Goal: Task Accomplishment & Management: Manage account settings

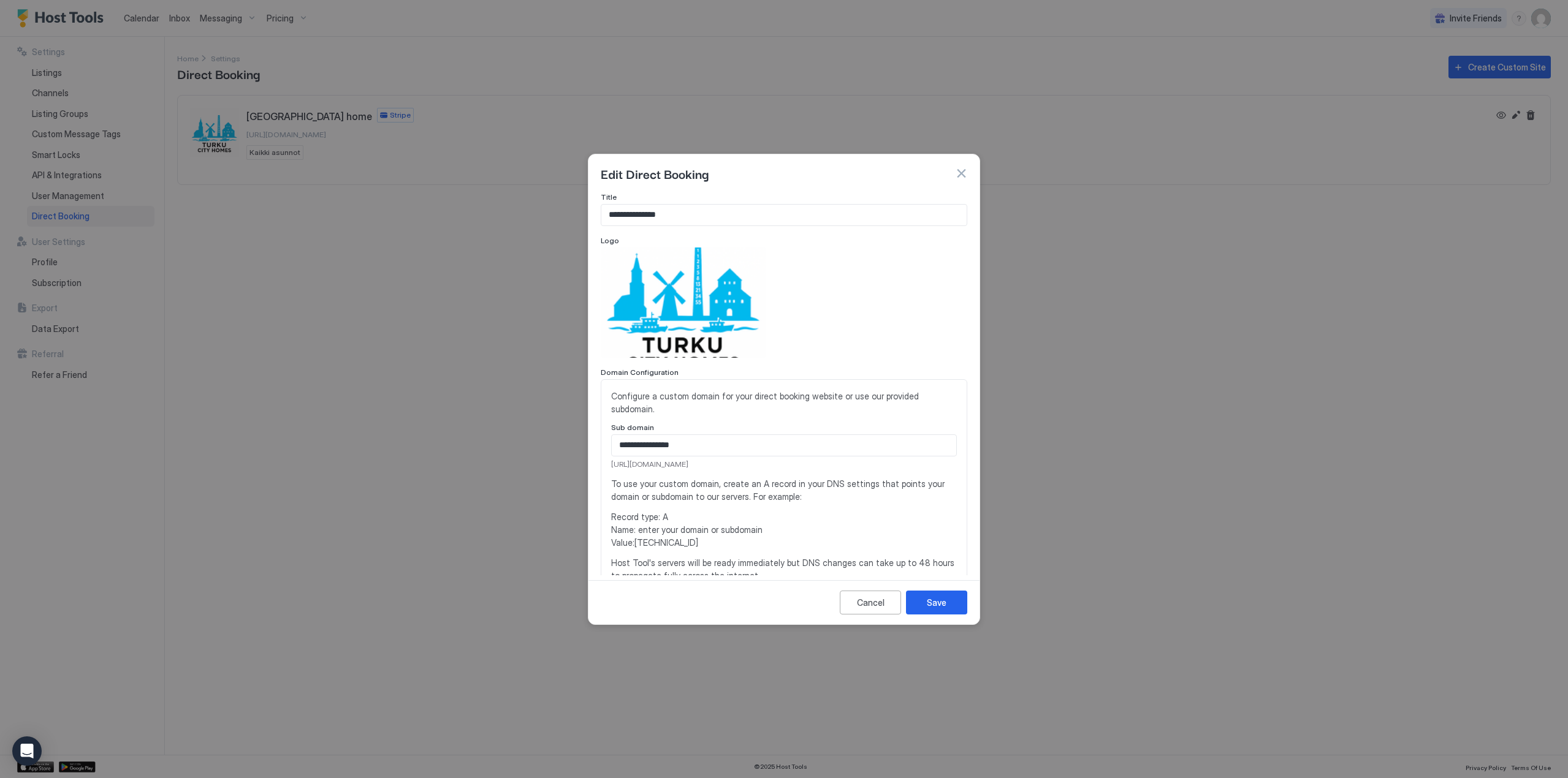
click at [960, 172] on button "button" at bounding box center [961, 173] width 12 height 12
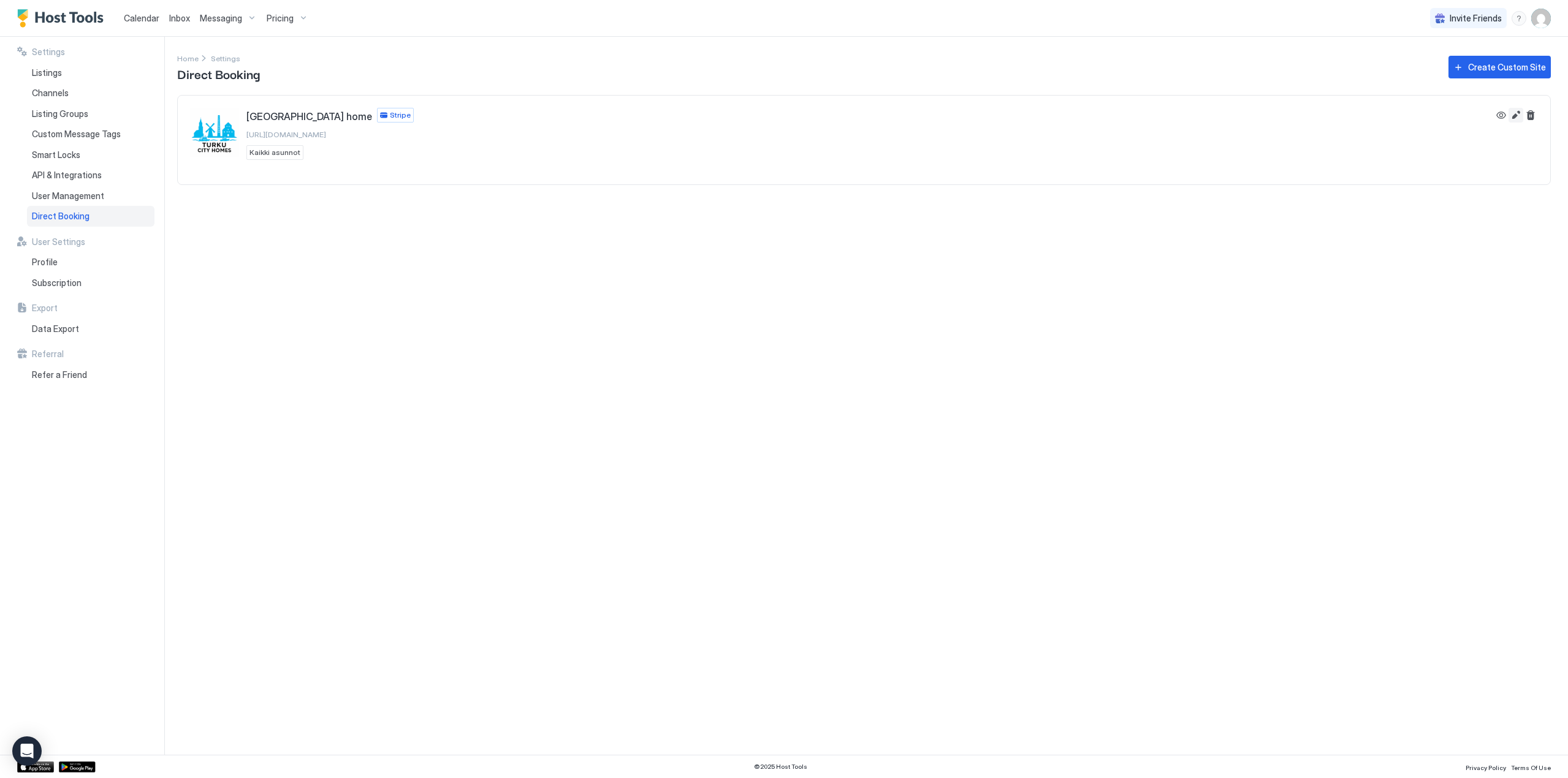
click at [1516, 112] on button "Edit" at bounding box center [1516, 115] width 15 height 15
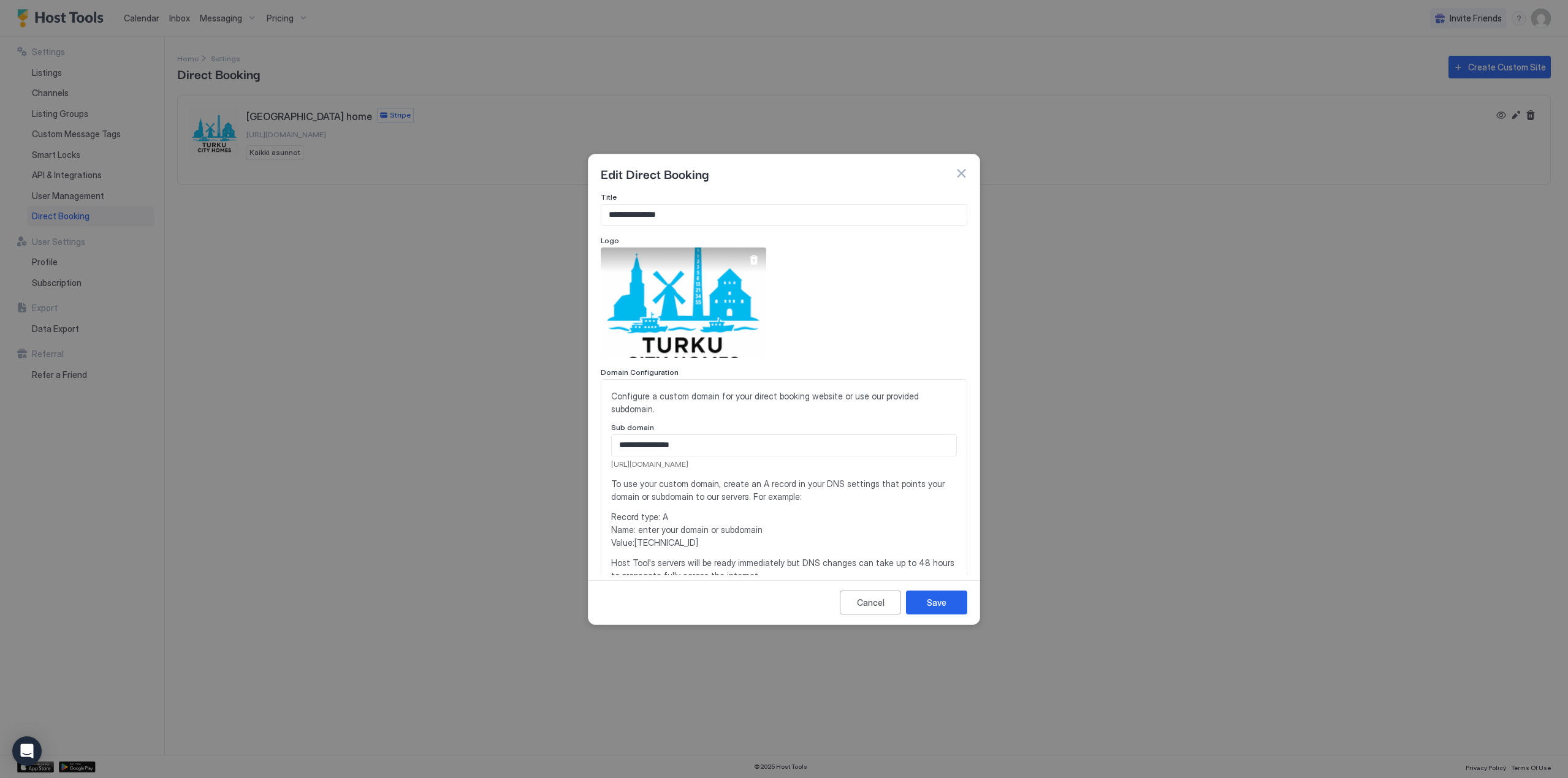
click at [757, 257] on div at bounding box center [754, 259] width 10 height 10
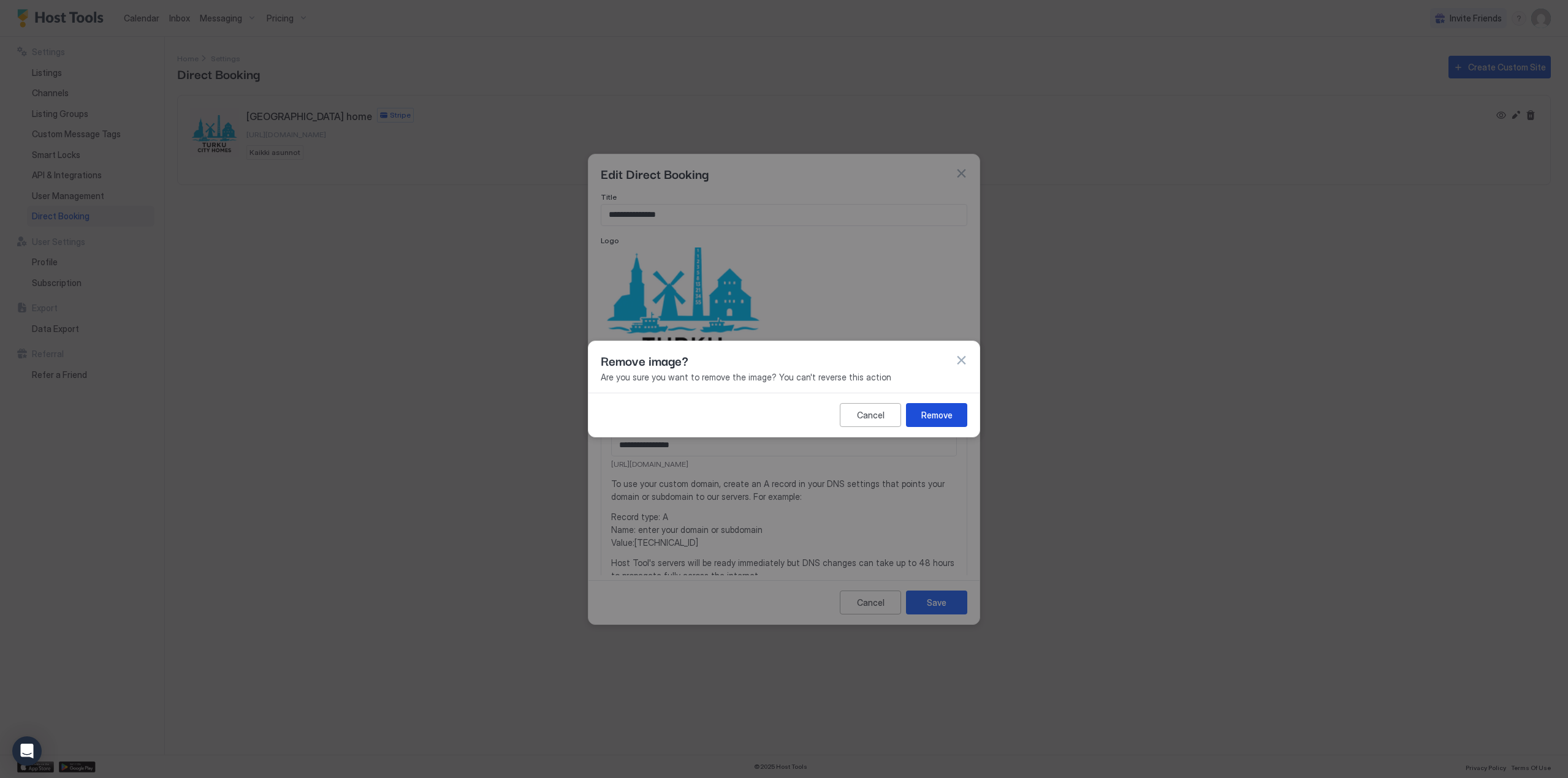
click at [938, 415] on div "Remove" at bounding box center [937, 415] width 31 height 13
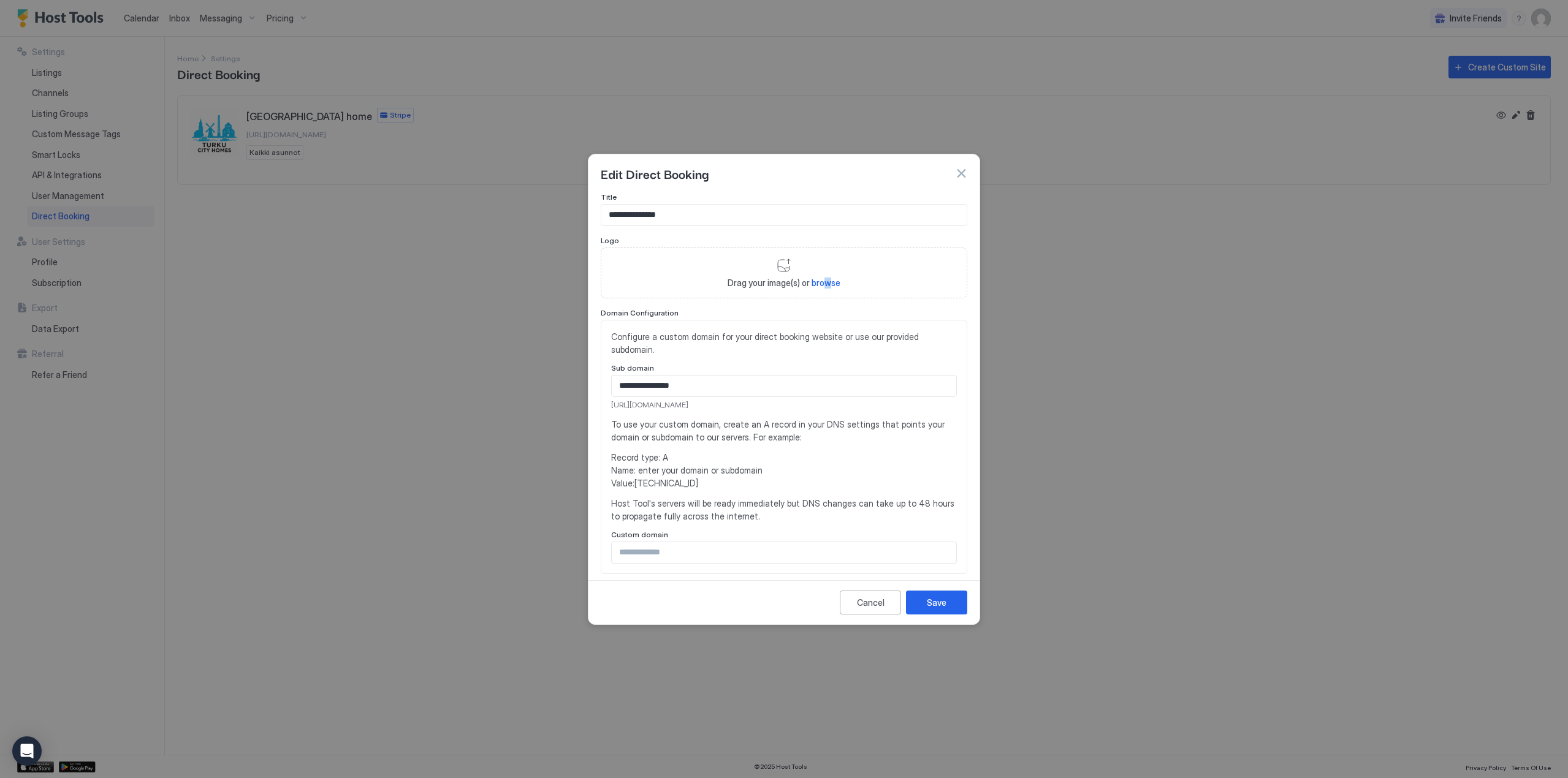
click at [823, 283] on span "browse" at bounding box center [826, 283] width 29 height 10
click at [820, 277] on span "browse" at bounding box center [826, 283] width 29 height 10
type input "**********"
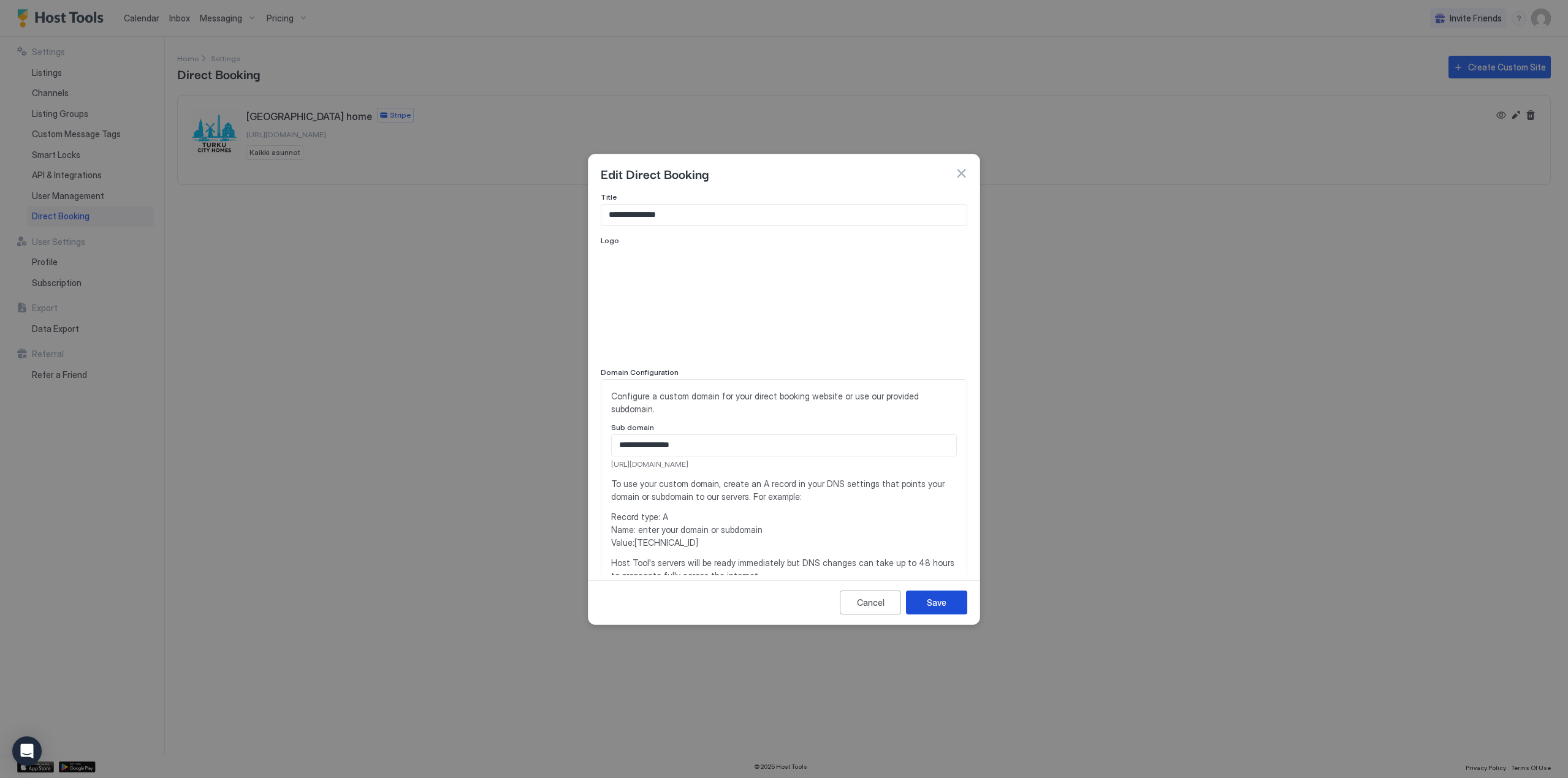
click at [930, 605] on div "Save" at bounding box center [936, 603] width 19 height 13
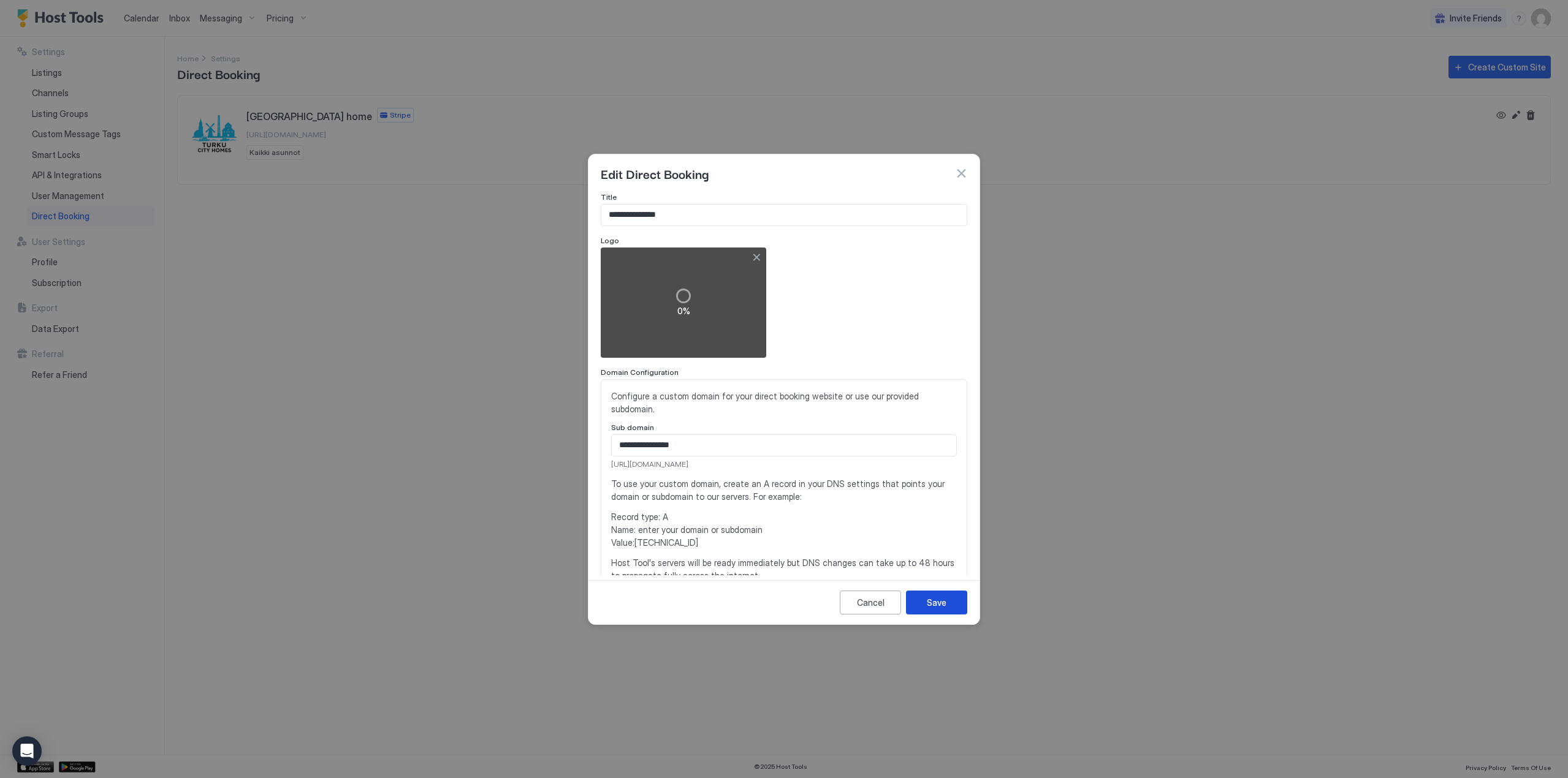
click at [941, 600] on div "Save" at bounding box center [936, 603] width 19 height 13
click at [879, 608] on div "Cancel" at bounding box center [870, 603] width 28 height 13
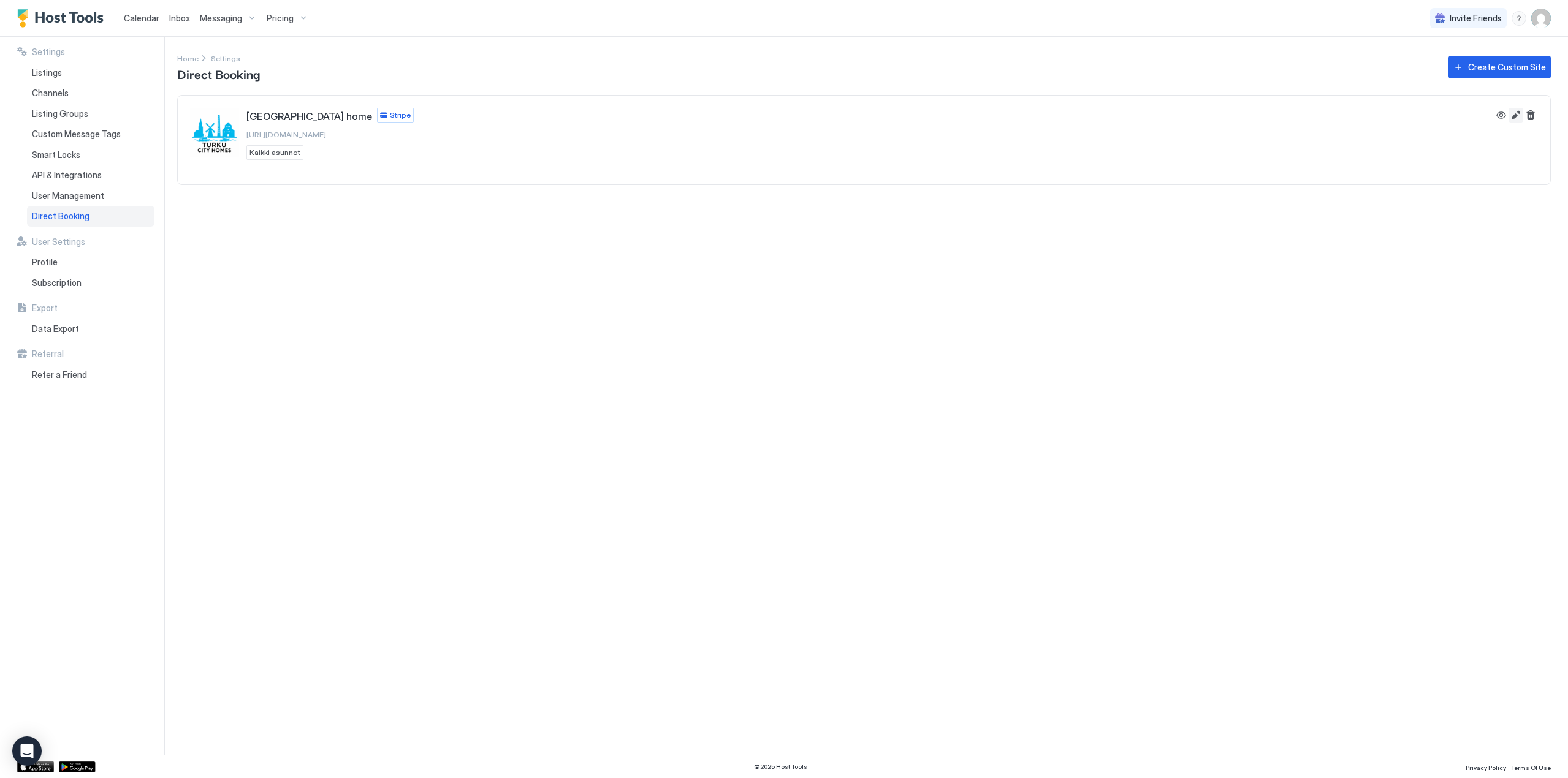
click at [1516, 116] on button "Edit" at bounding box center [1516, 115] width 15 height 15
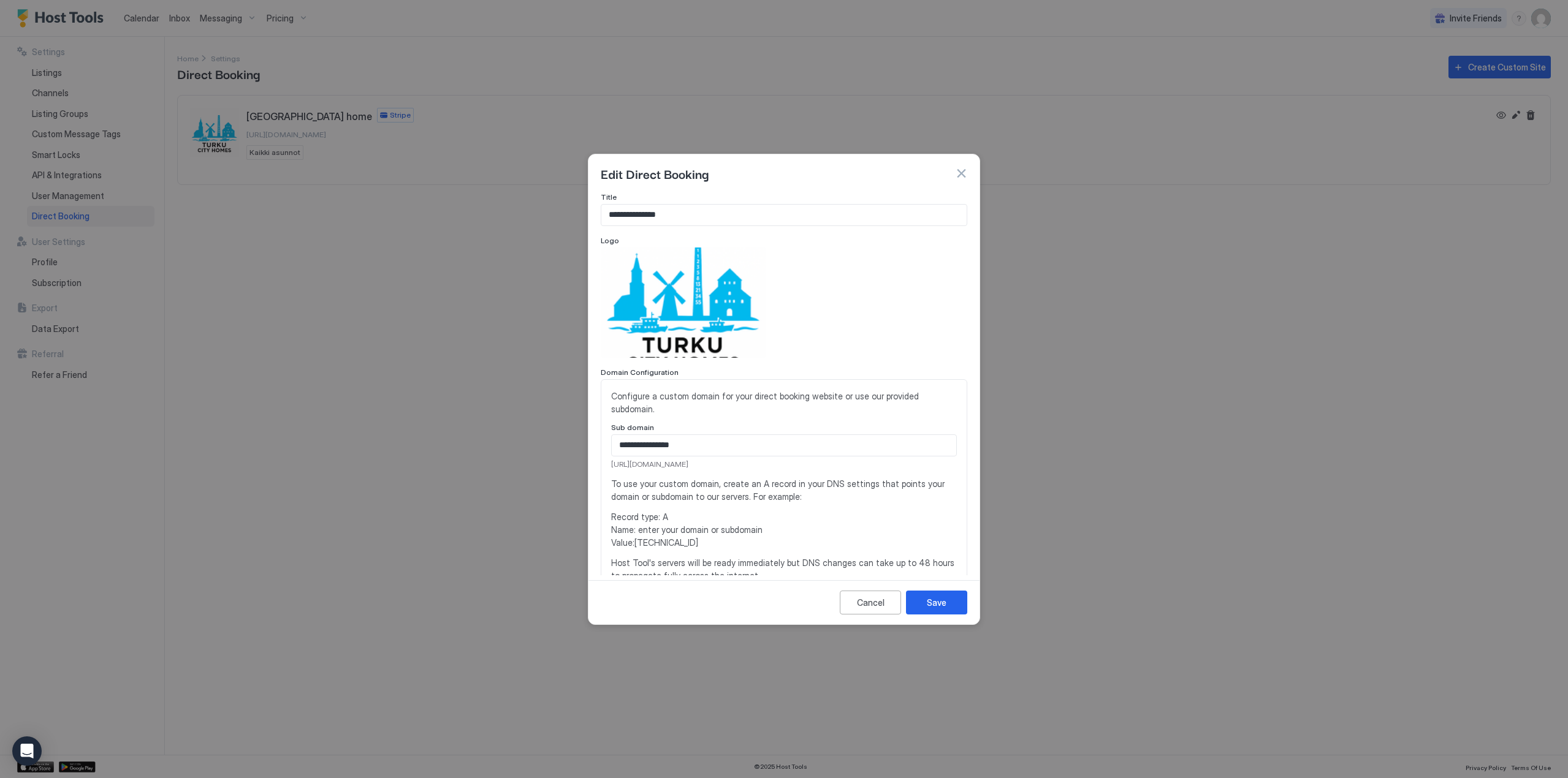
click at [844, 261] on div at bounding box center [784, 303] width 367 height 110
click at [759, 254] on div at bounding box center [754, 260] width 25 height 25
click at [755, 259] on div at bounding box center [754, 259] width 10 height 10
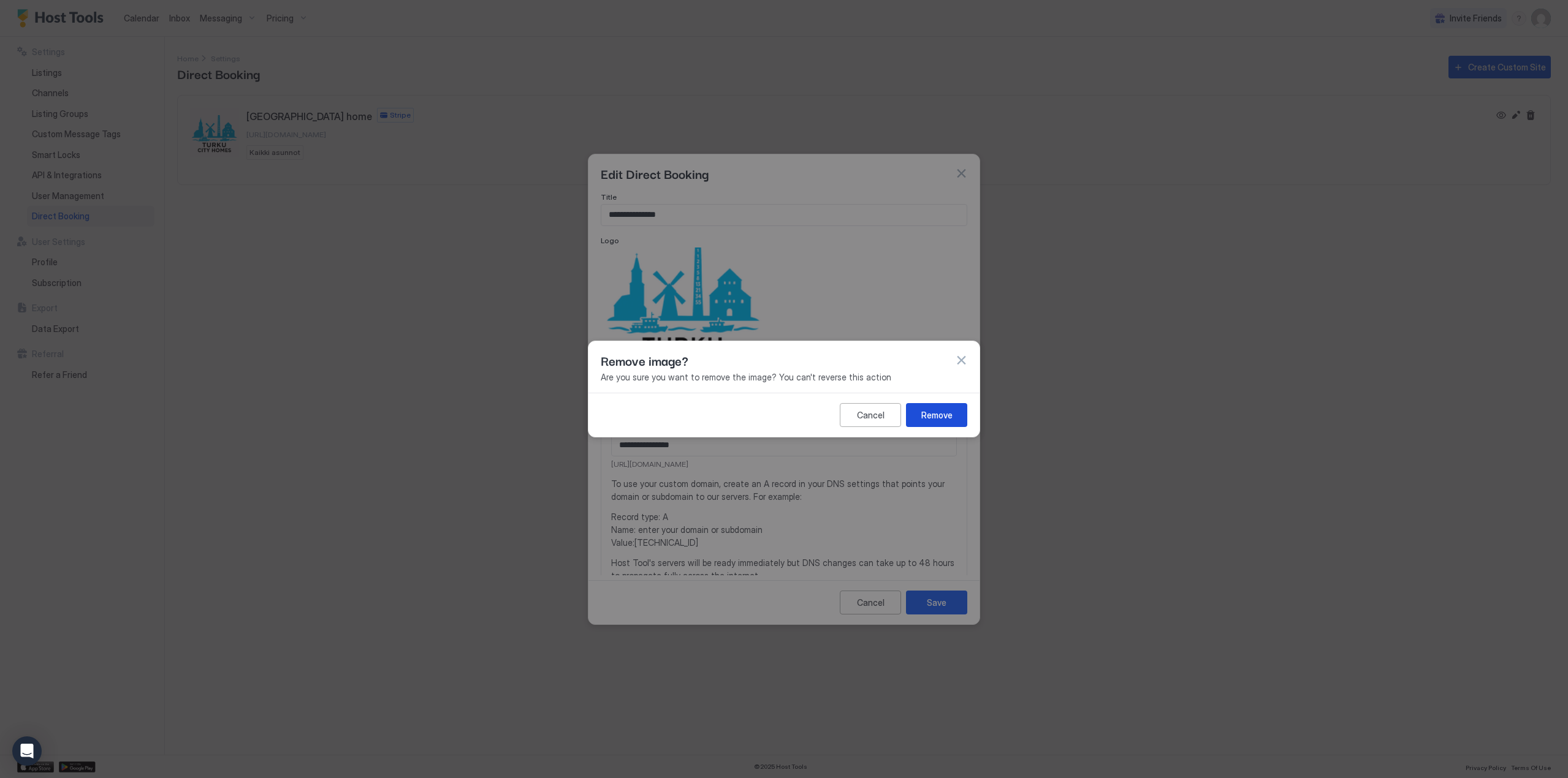
click at [927, 415] on div "Remove" at bounding box center [937, 415] width 31 height 13
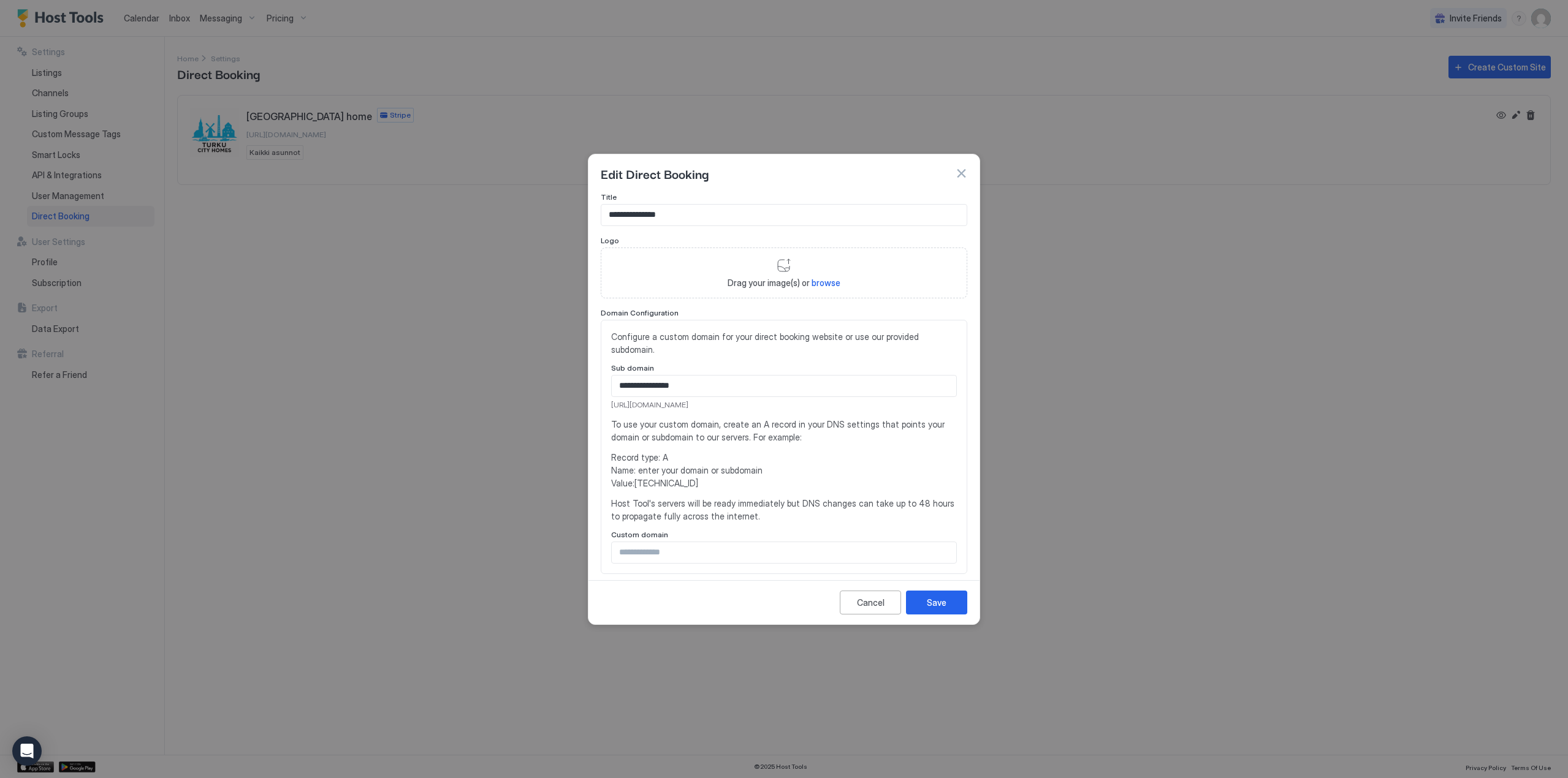
click at [821, 282] on span "browse" at bounding box center [826, 283] width 29 height 10
type input "**********"
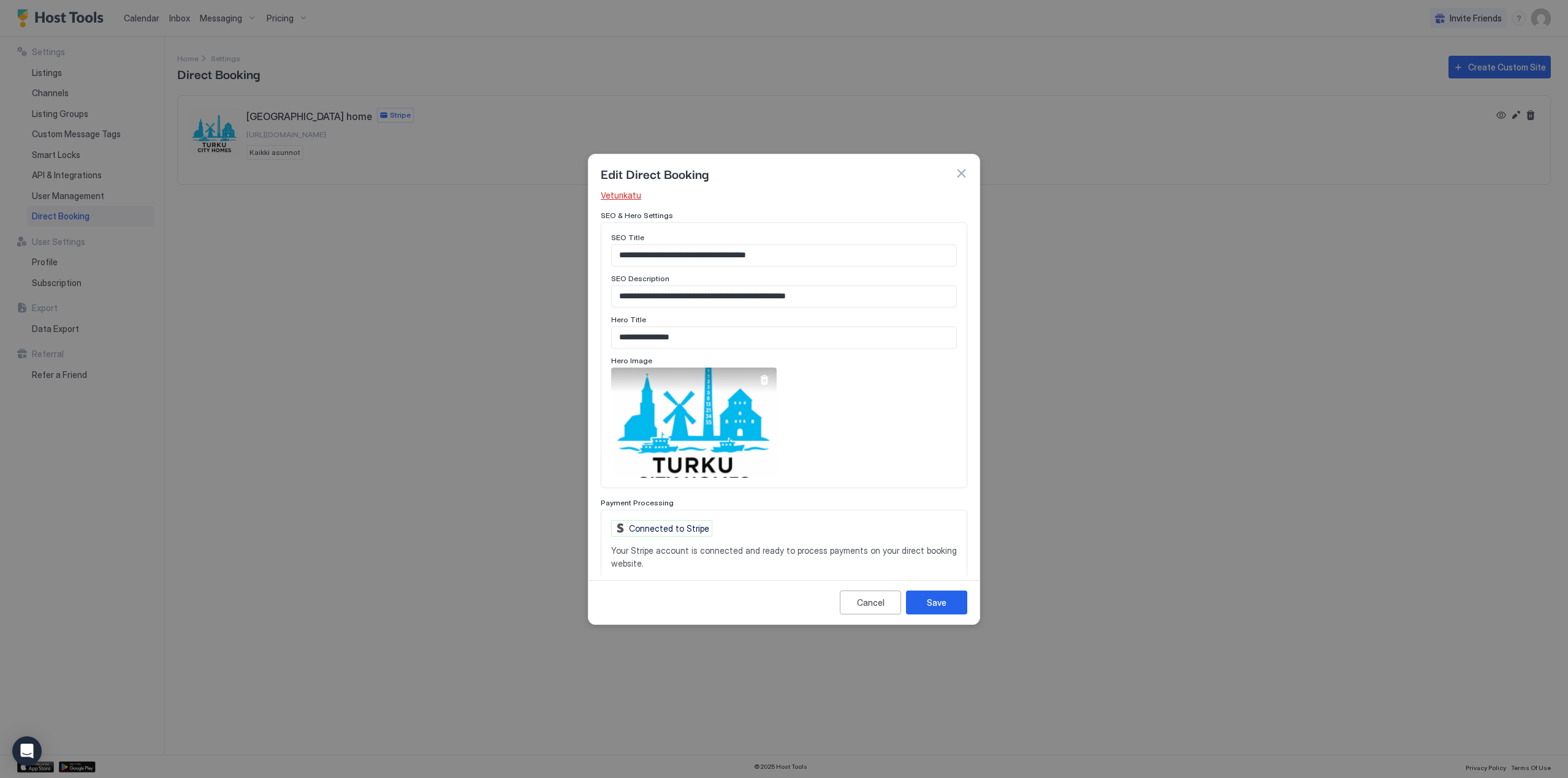
scroll to position [613, 0]
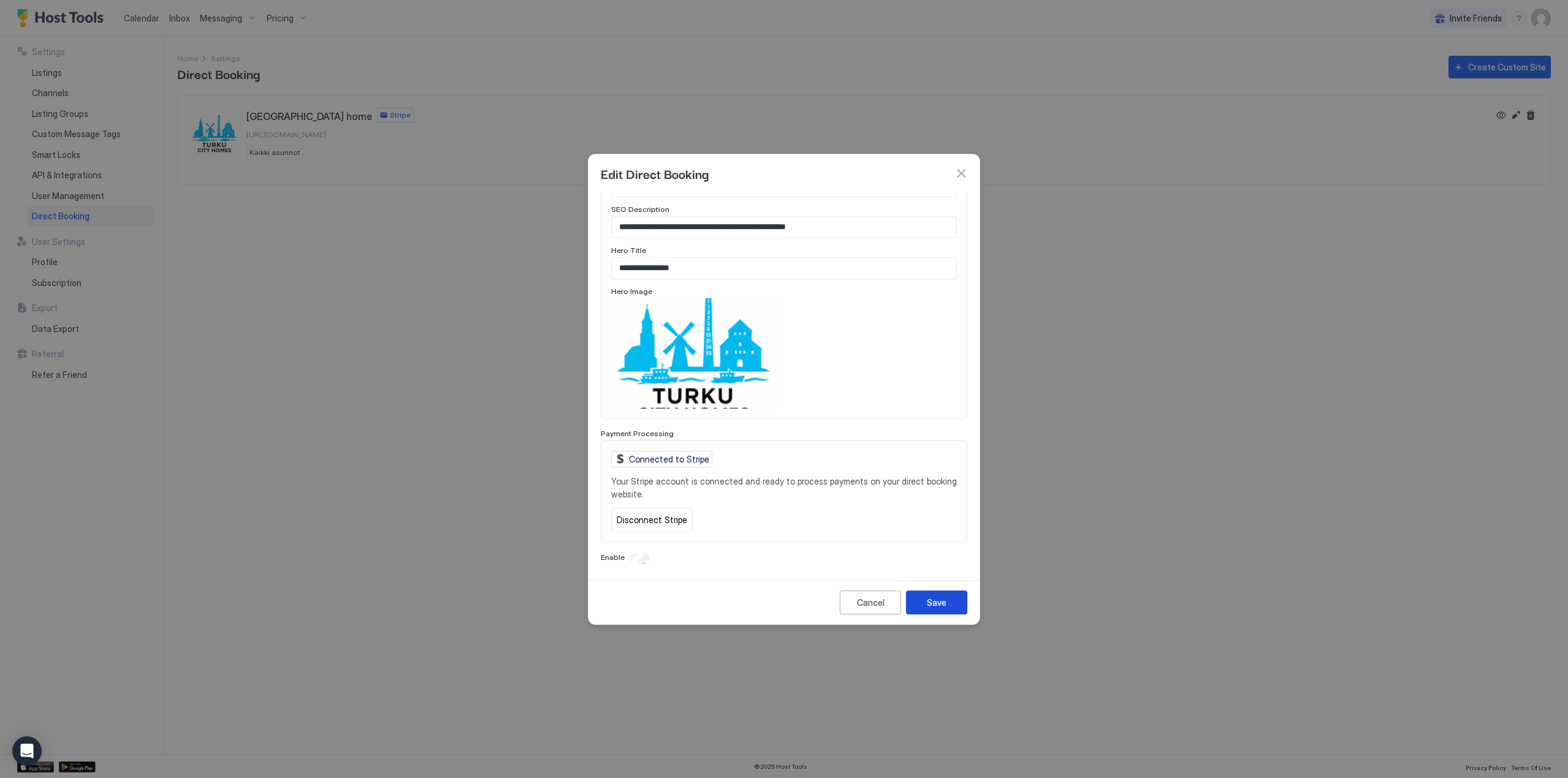
click at [944, 599] on div "Save" at bounding box center [936, 603] width 19 height 13
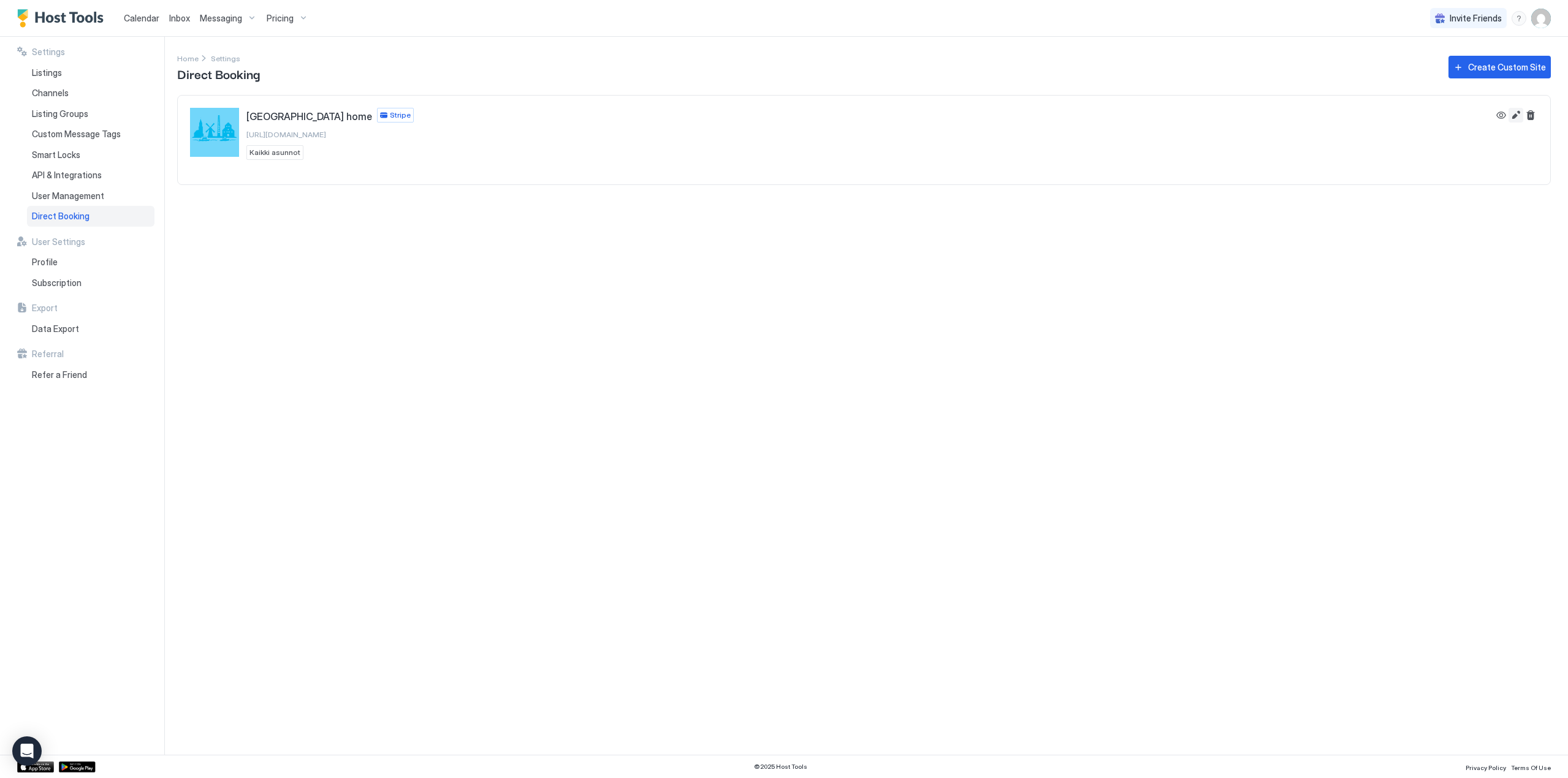
click at [1516, 116] on button "Edit" at bounding box center [1516, 115] width 15 height 15
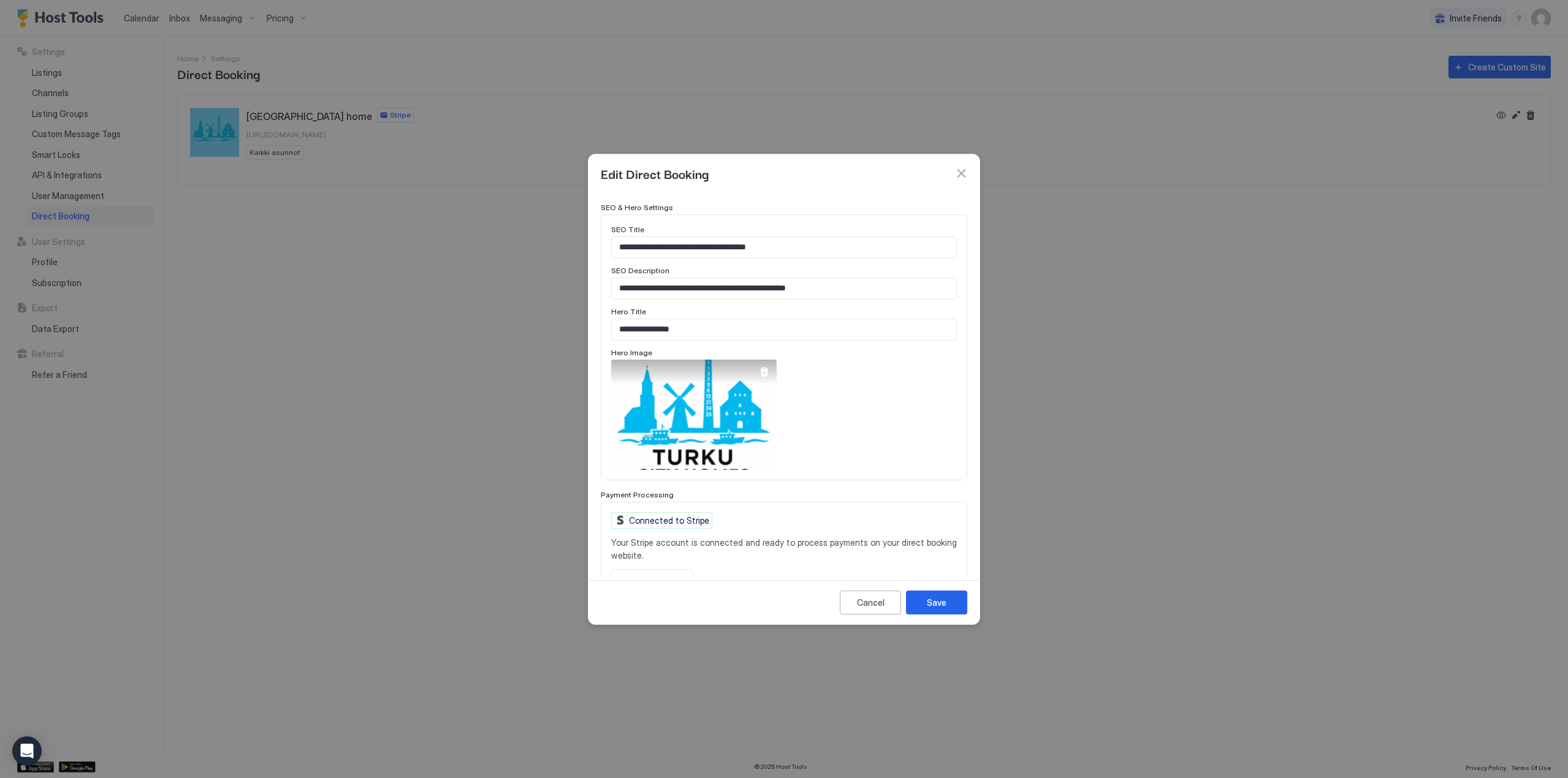
scroll to position [614, 0]
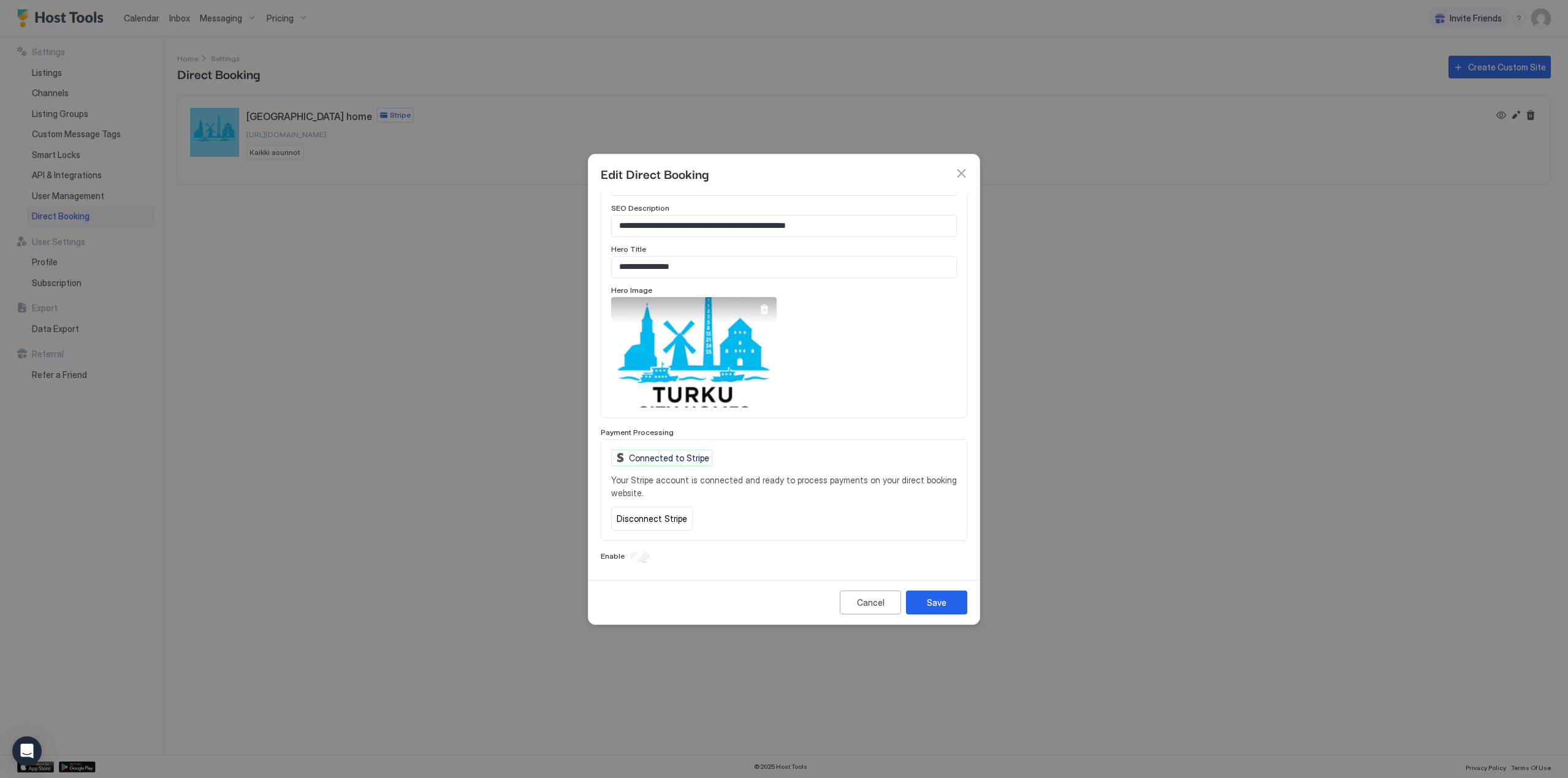
click at [766, 304] on div at bounding box center [764, 309] width 10 height 10
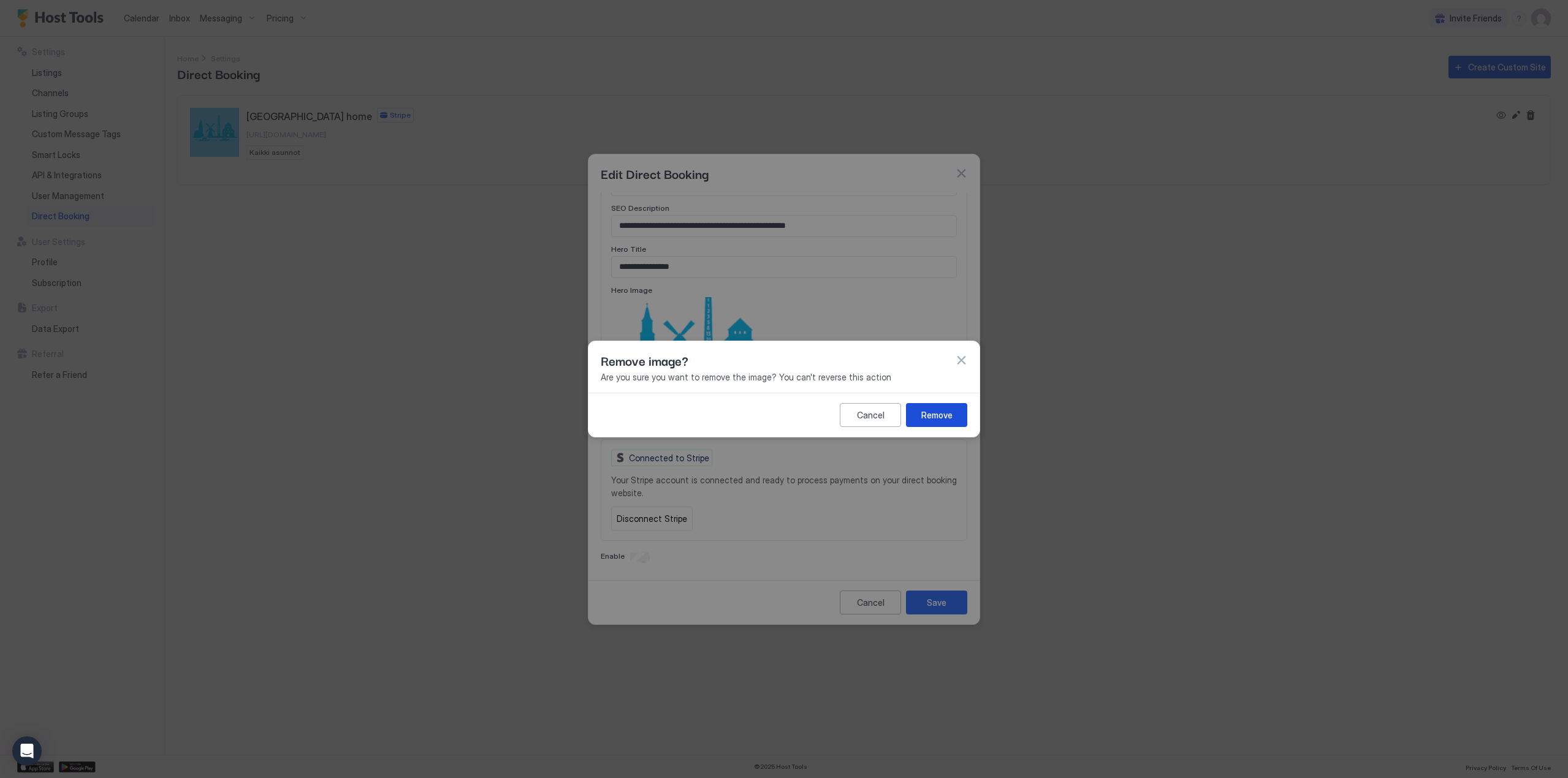
click at [927, 410] on div "Remove" at bounding box center [937, 415] width 31 height 13
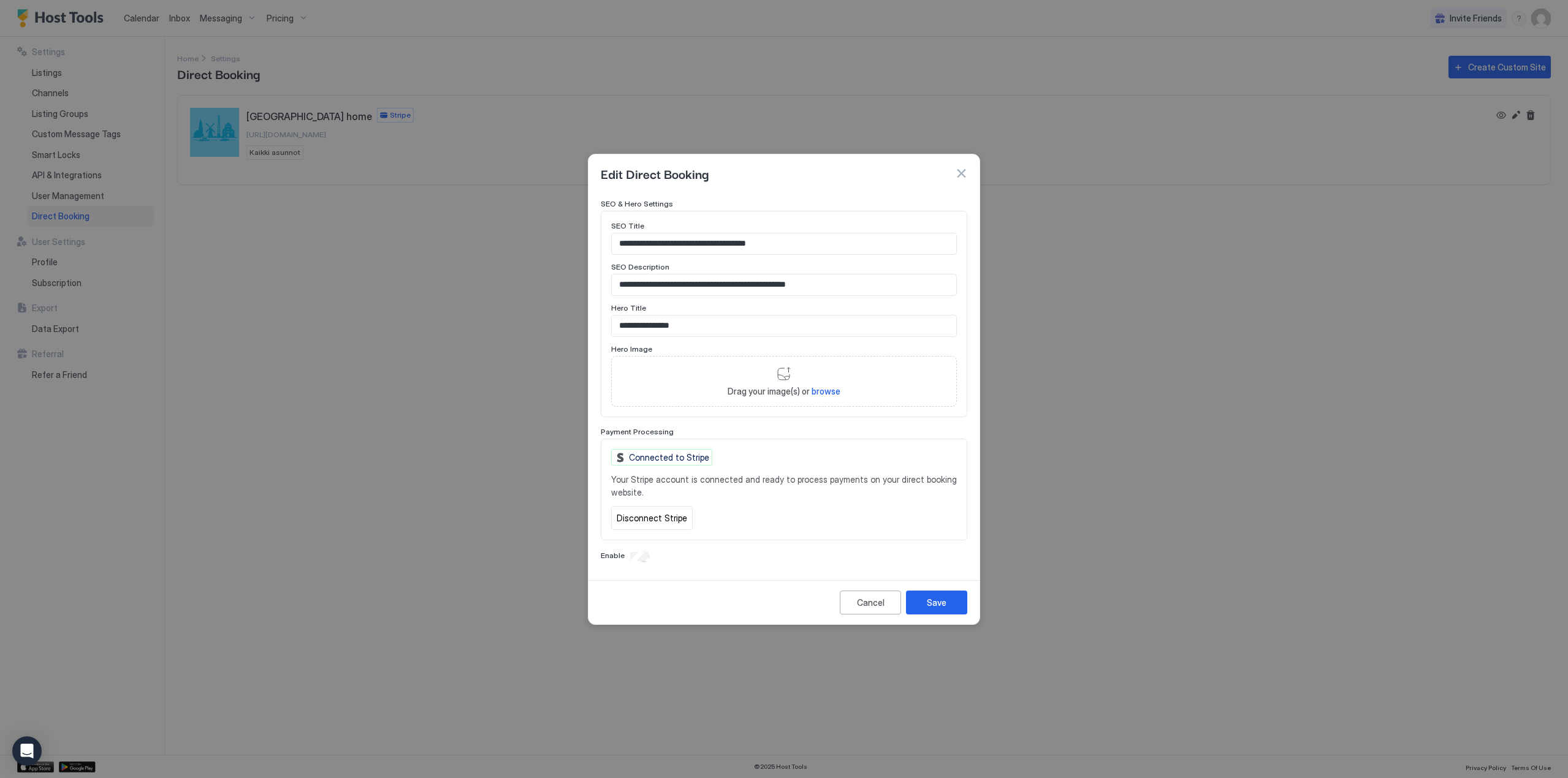
click at [819, 392] on span "browse" at bounding box center [826, 391] width 29 height 10
type input "**********"
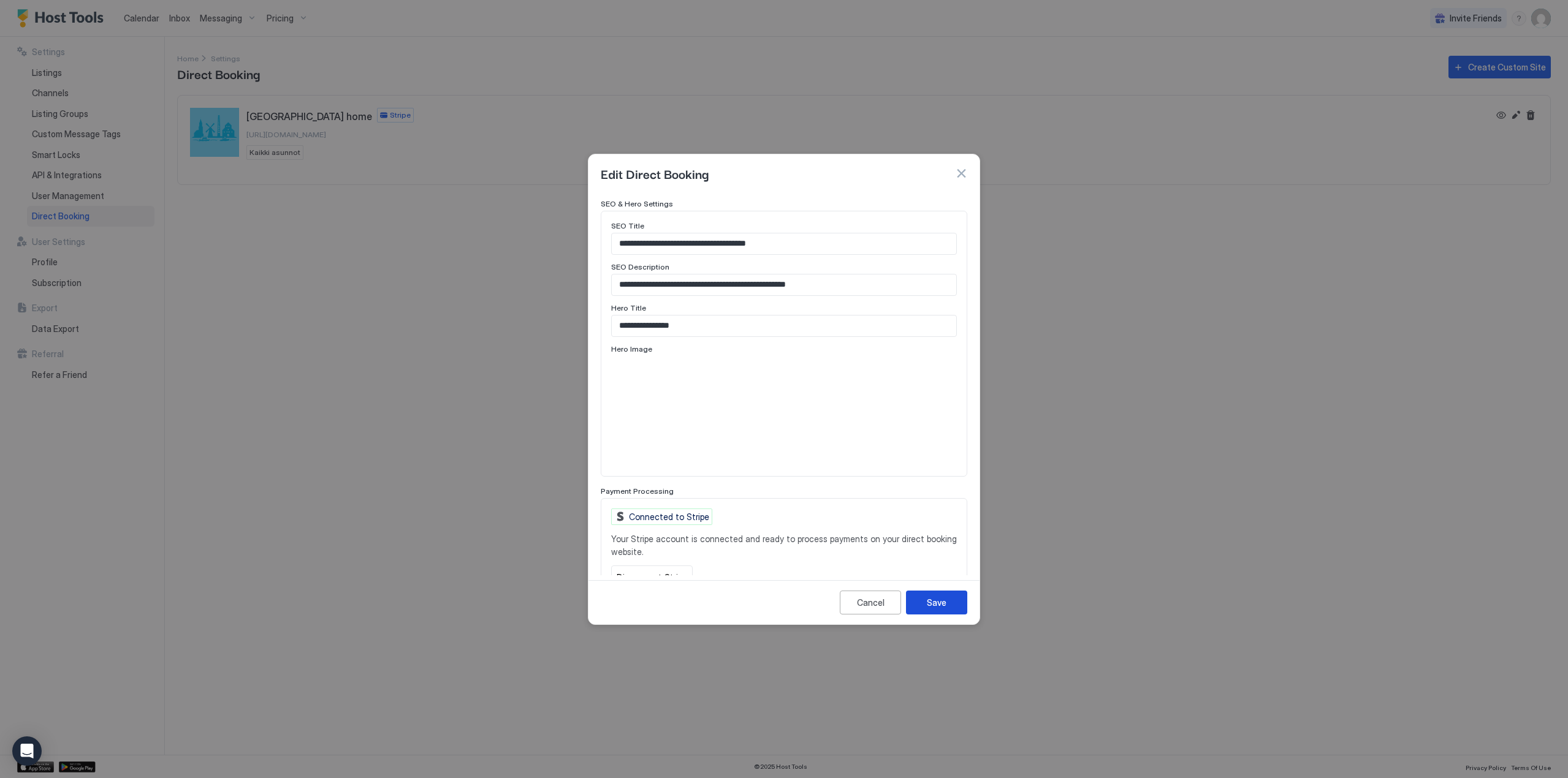
click at [936, 604] on div "Save" at bounding box center [936, 603] width 19 height 13
